Goal: Information Seeking & Learning: Learn about a topic

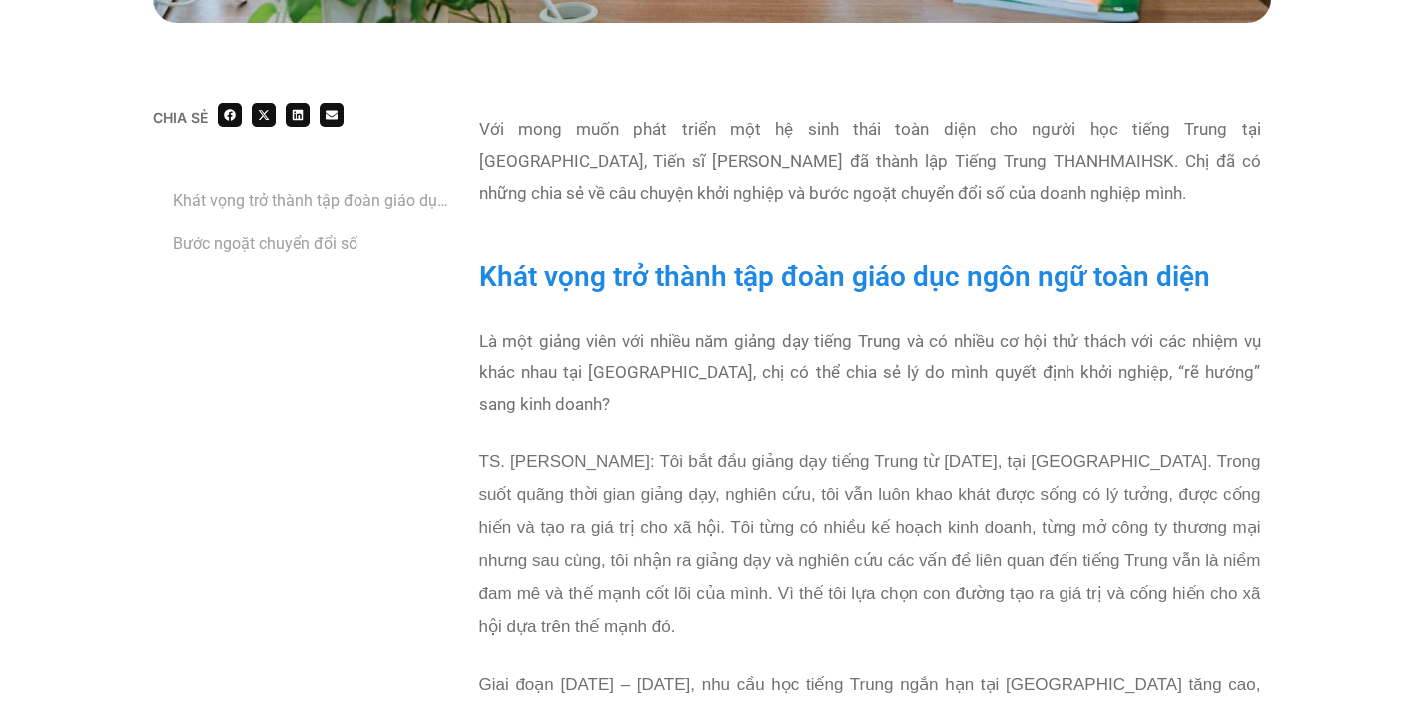
scroll to position [706, 0]
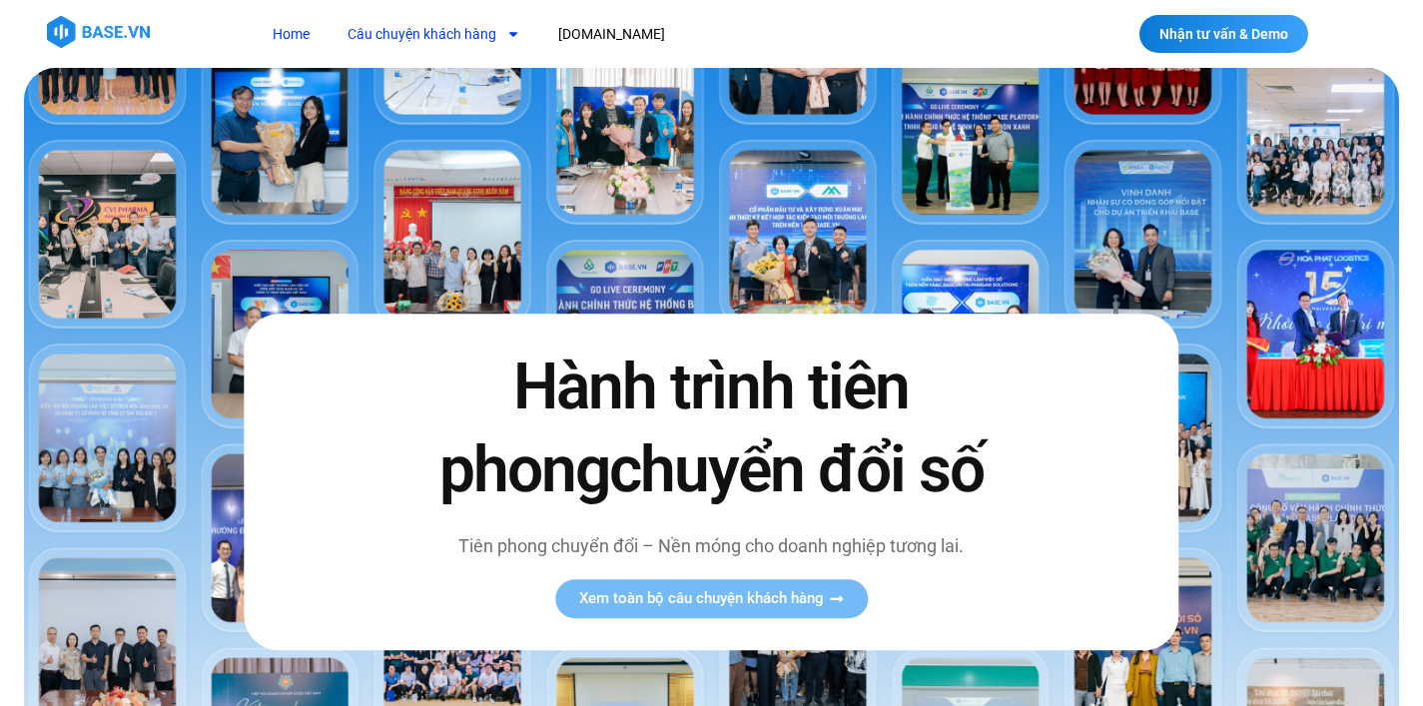
click at [417, 37] on link "Câu chuyện khách hàng" at bounding box center [434, 34] width 203 height 37
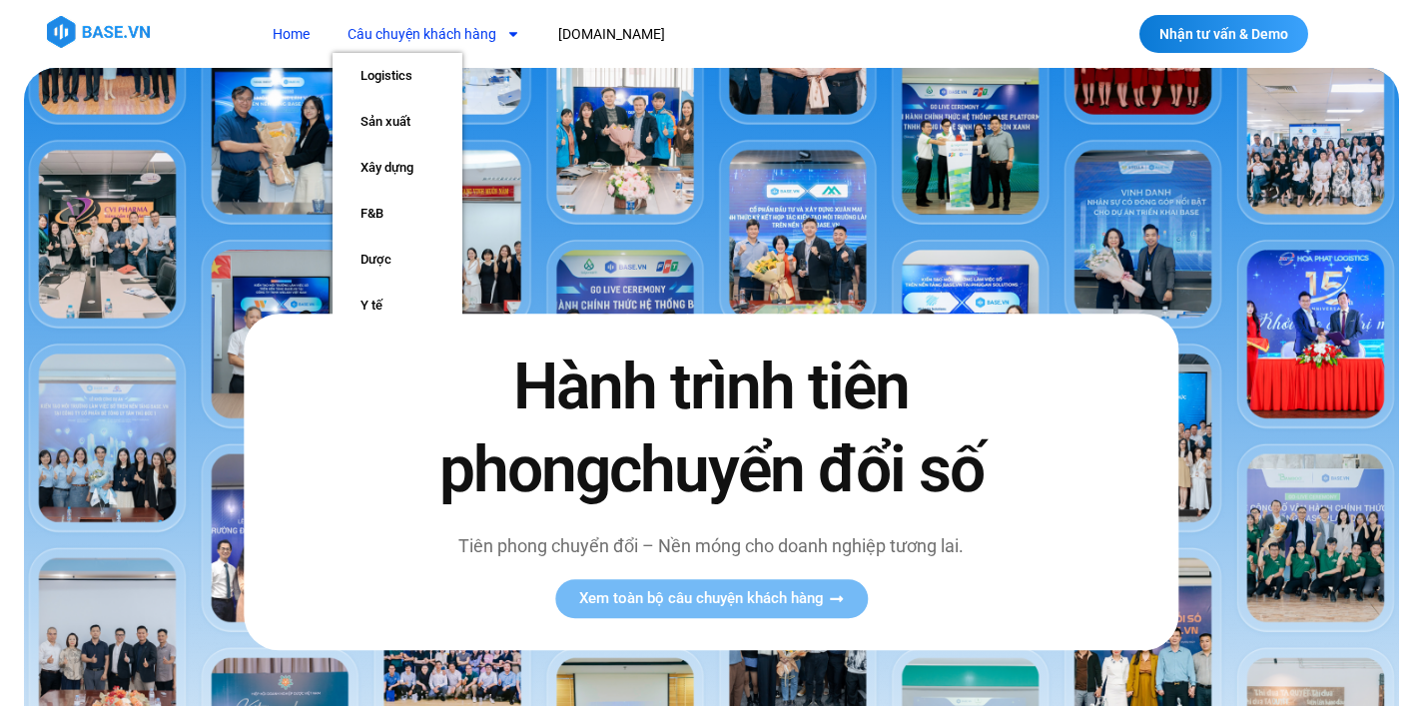
click at [396, 33] on link "Câu chuyện khách hàng" at bounding box center [434, 34] width 203 height 37
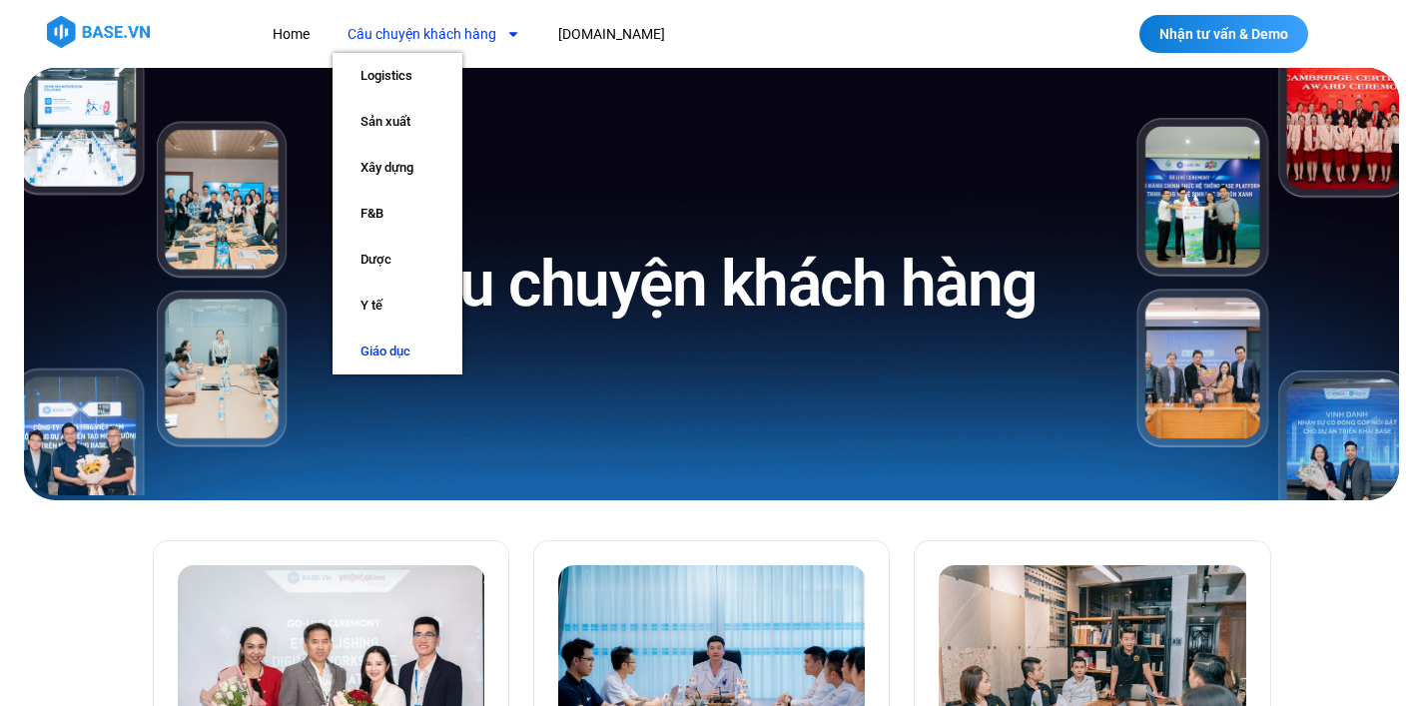
click at [396, 347] on link "Giáo dục" at bounding box center [398, 352] width 130 height 46
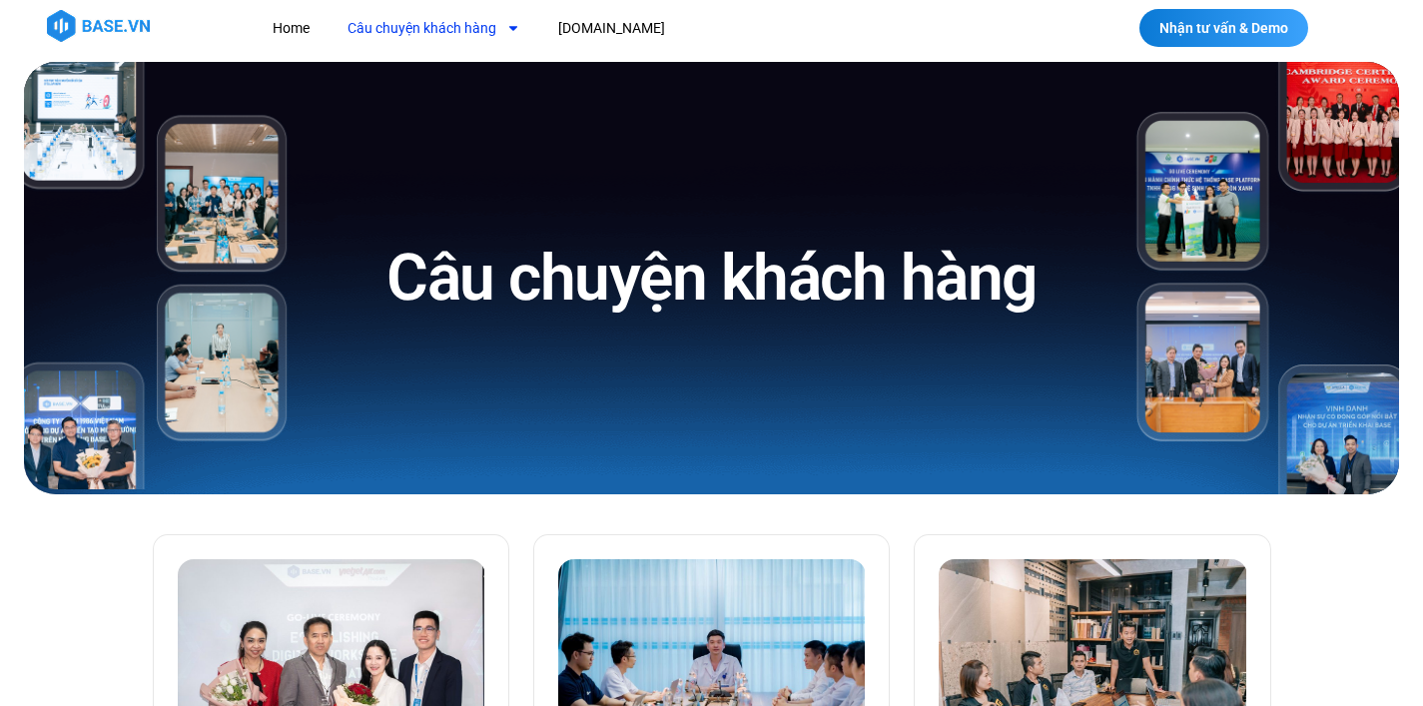
scroll to position [29, 0]
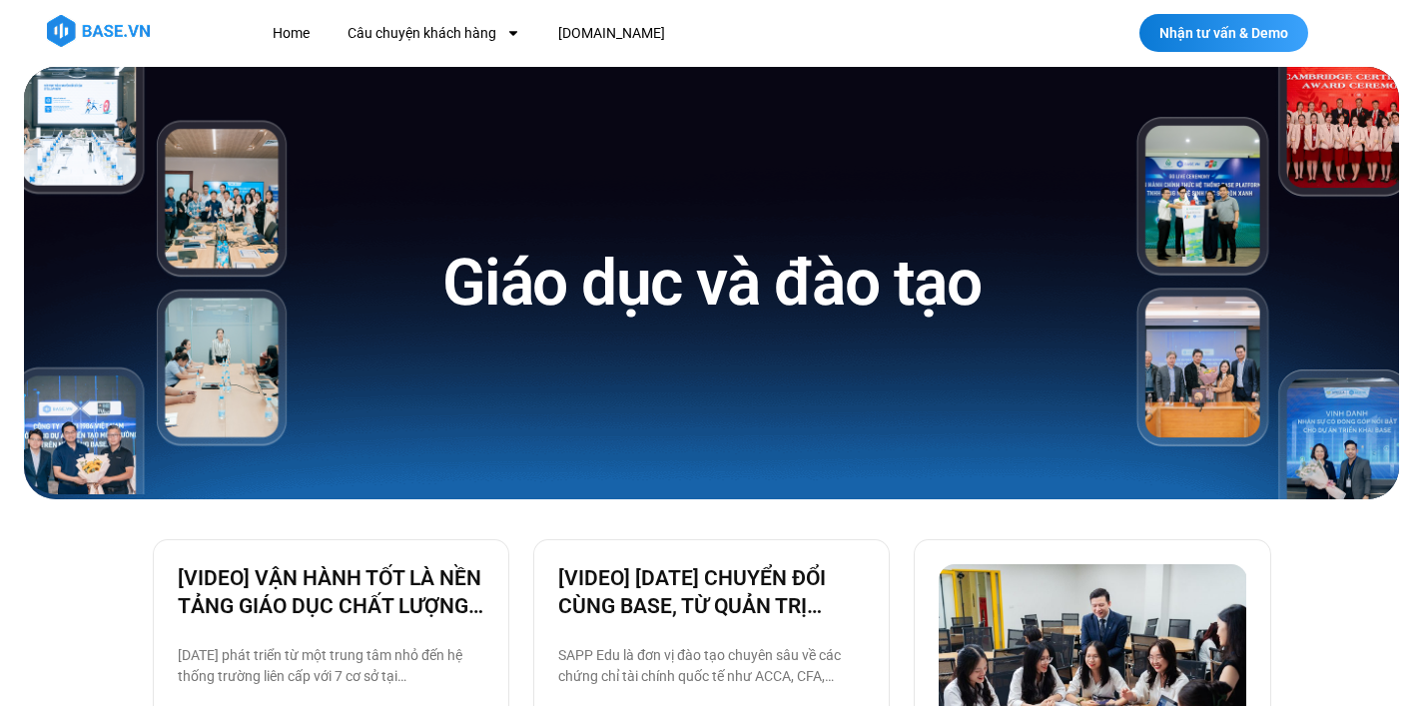
scroll to position [407, 0]
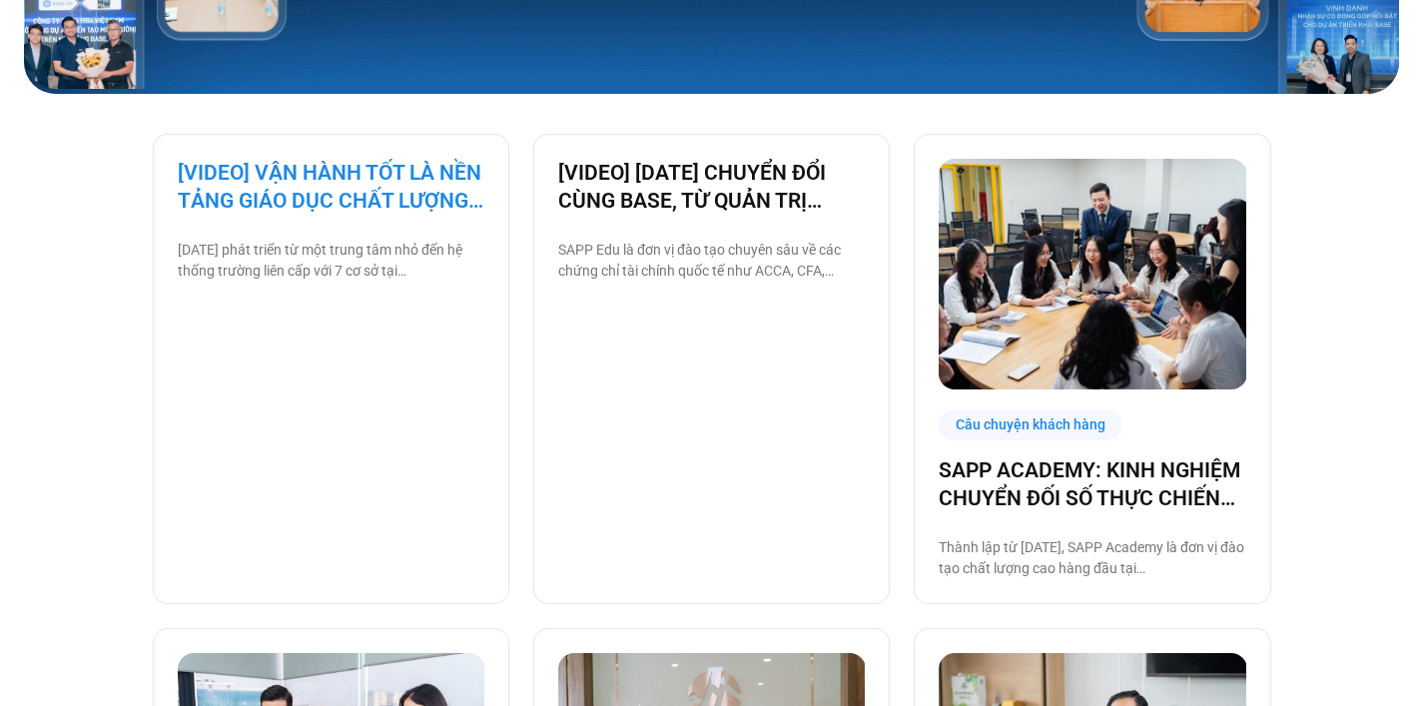
click at [364, 180] on link "[VIDEO] VẬN HÀNH TỐT LÀ NỀN TẢNG GIÁO DỤC CHẤT LƯỢNG – BAMBOO SCHOOL CHỌN BASE" at bounding box center [331, 187] width 307 height 56
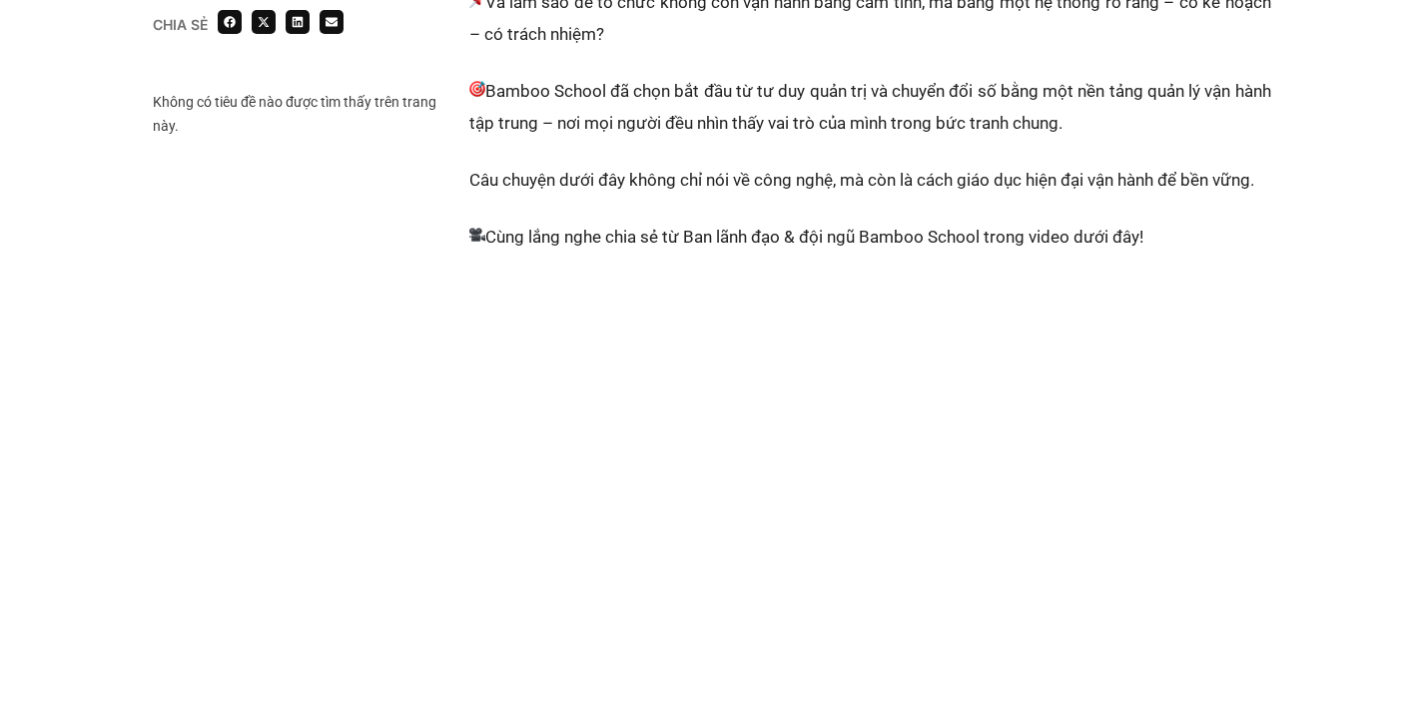
scroll to position [1199, 0]
